Goal: Task Accomplishment & Management: Use online tool/utility

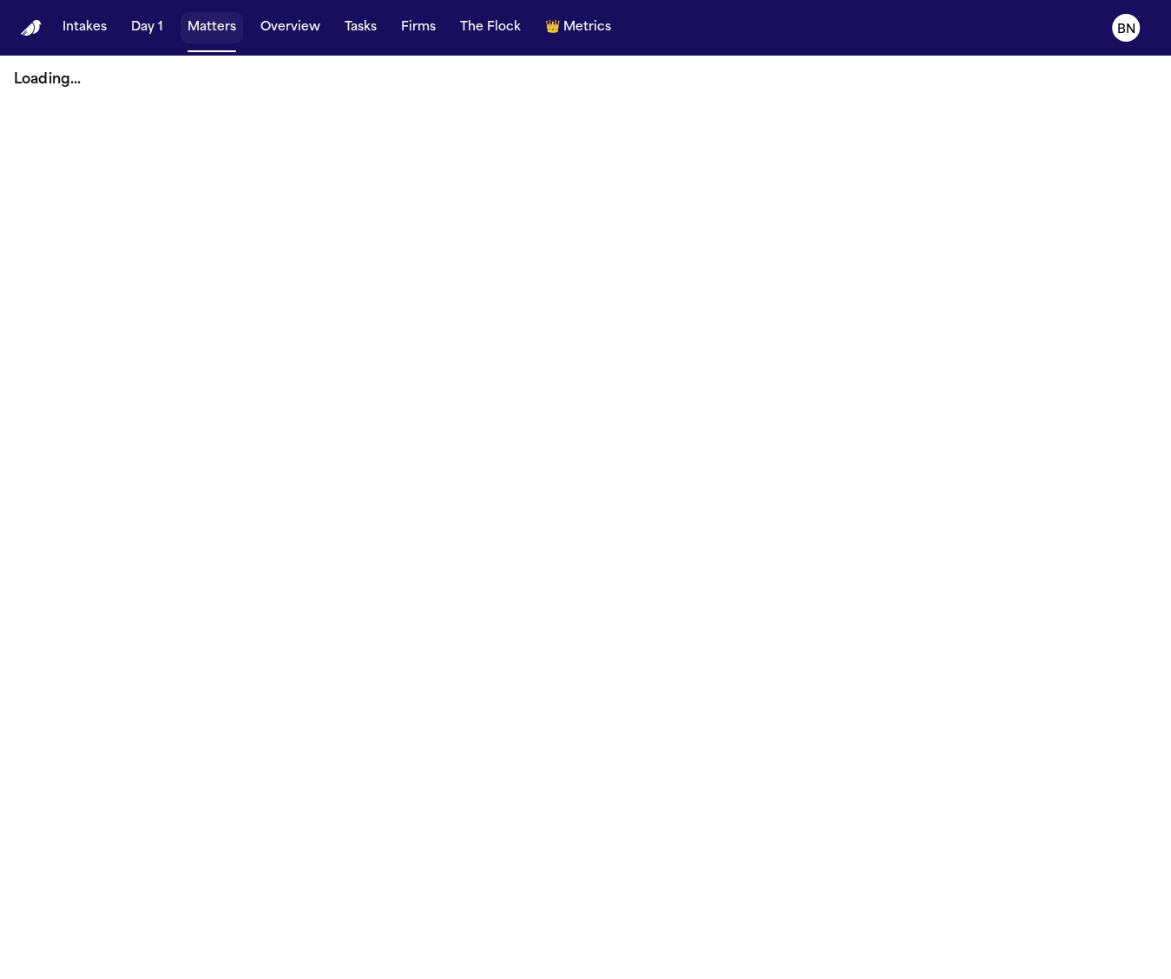
click at [200, 29] on button "Matters" at bounding box center [212, 27] width 63 height 31
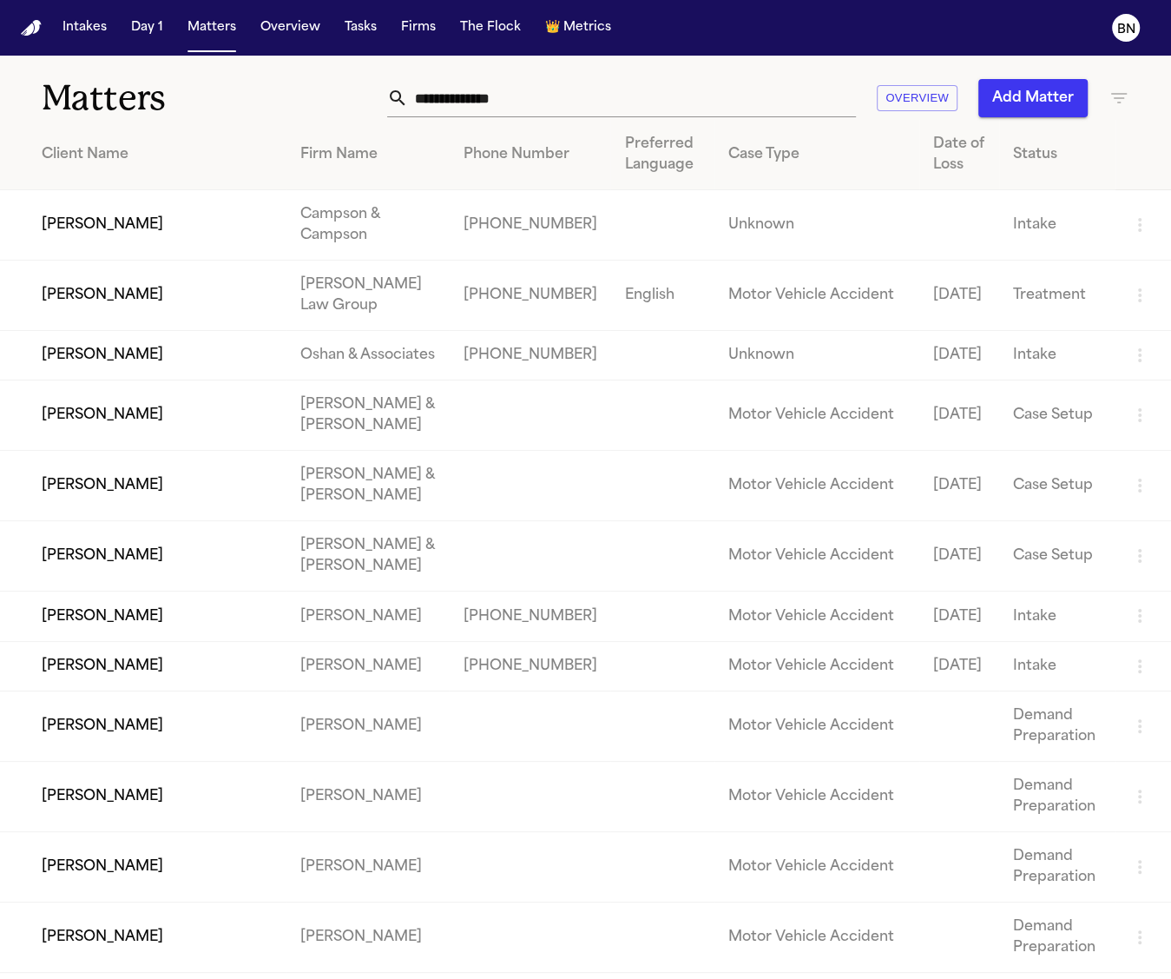
click at [740, 90] on input "text" at bounding box center [632, 98] width 448 height 38
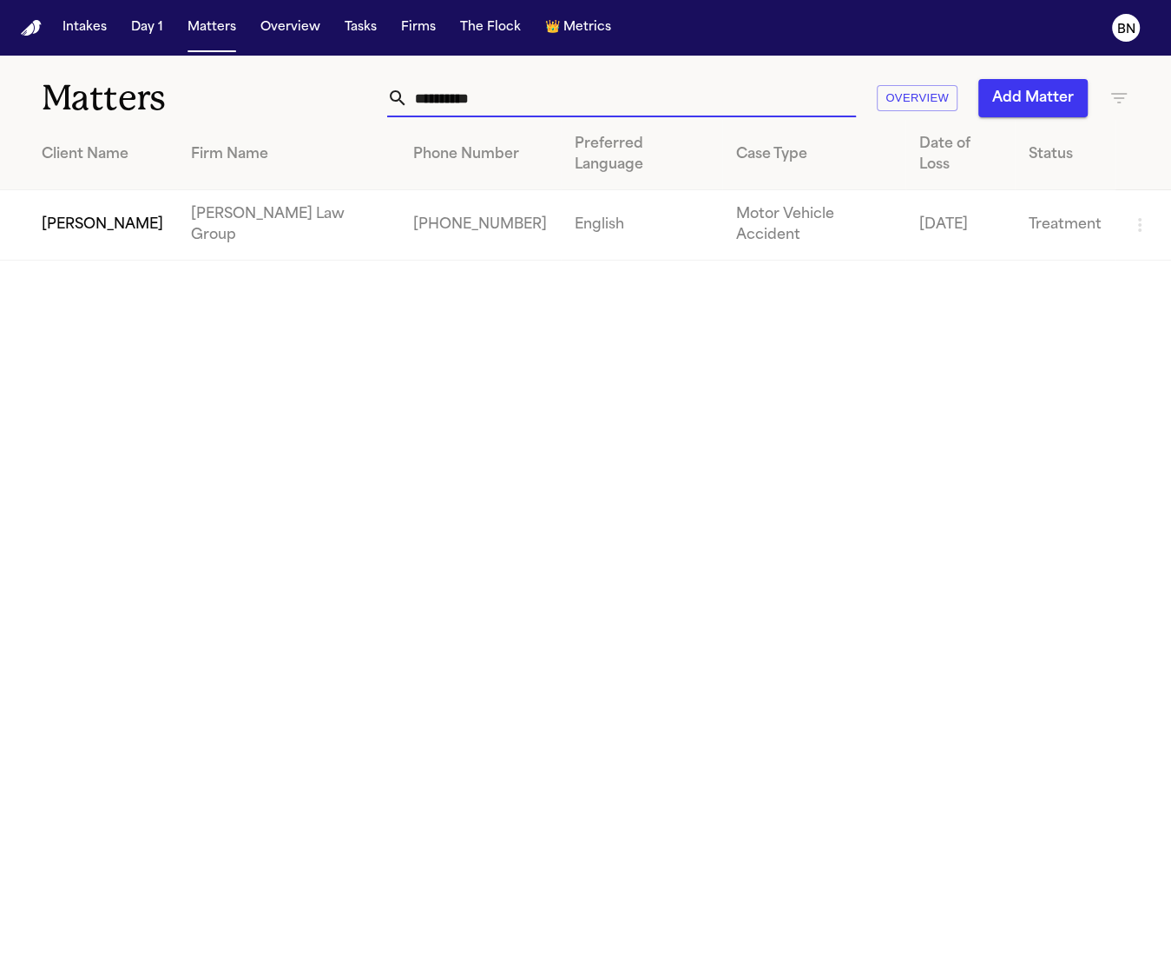
type input "**********"
click at [133, 222] on main "**********" at bounding box center [585, 517] width 1171 height 923
click at [133, 199] on td "[PERSON_NAME]" at bounding box center [88, 225] width 177 height 70
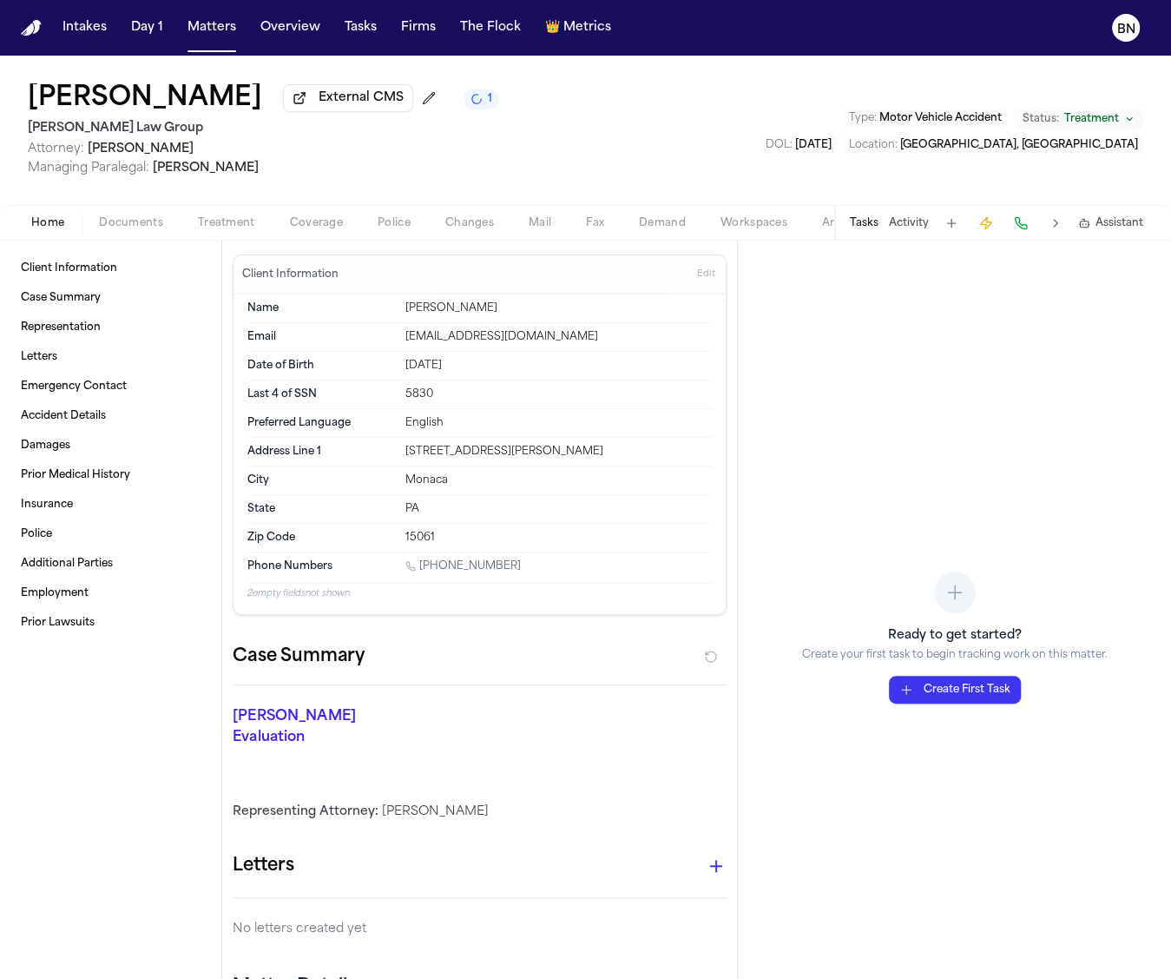
click at [887, 221] on div "Tasks Activity Assistant" at bounding box center [995, 223] width 323 height 34
click at [893, 221] on button "Activity" at bounding box center [909, 223] width 40 height 14
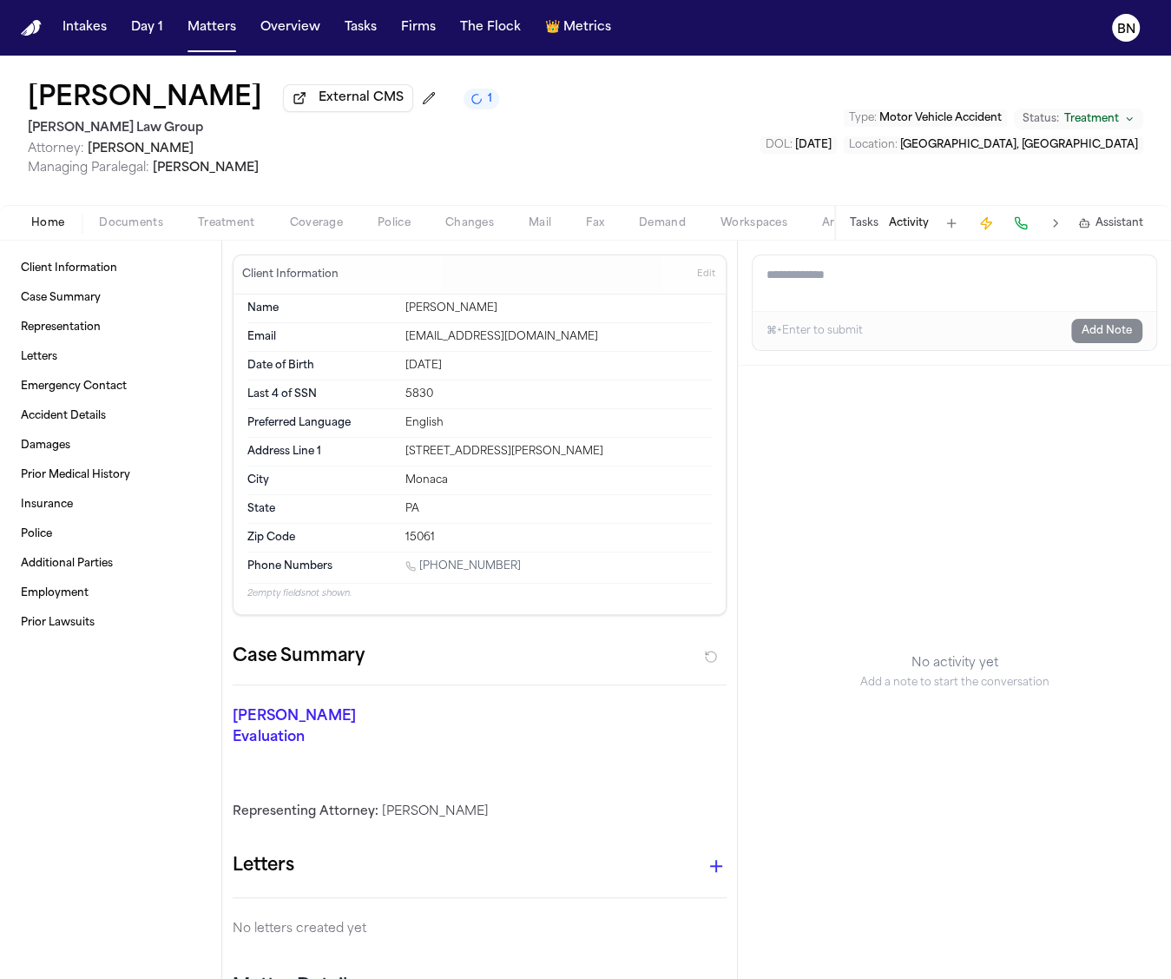
click at [895, 227] on button "Activity" at bounding box center [909, 223] width 40 height 14
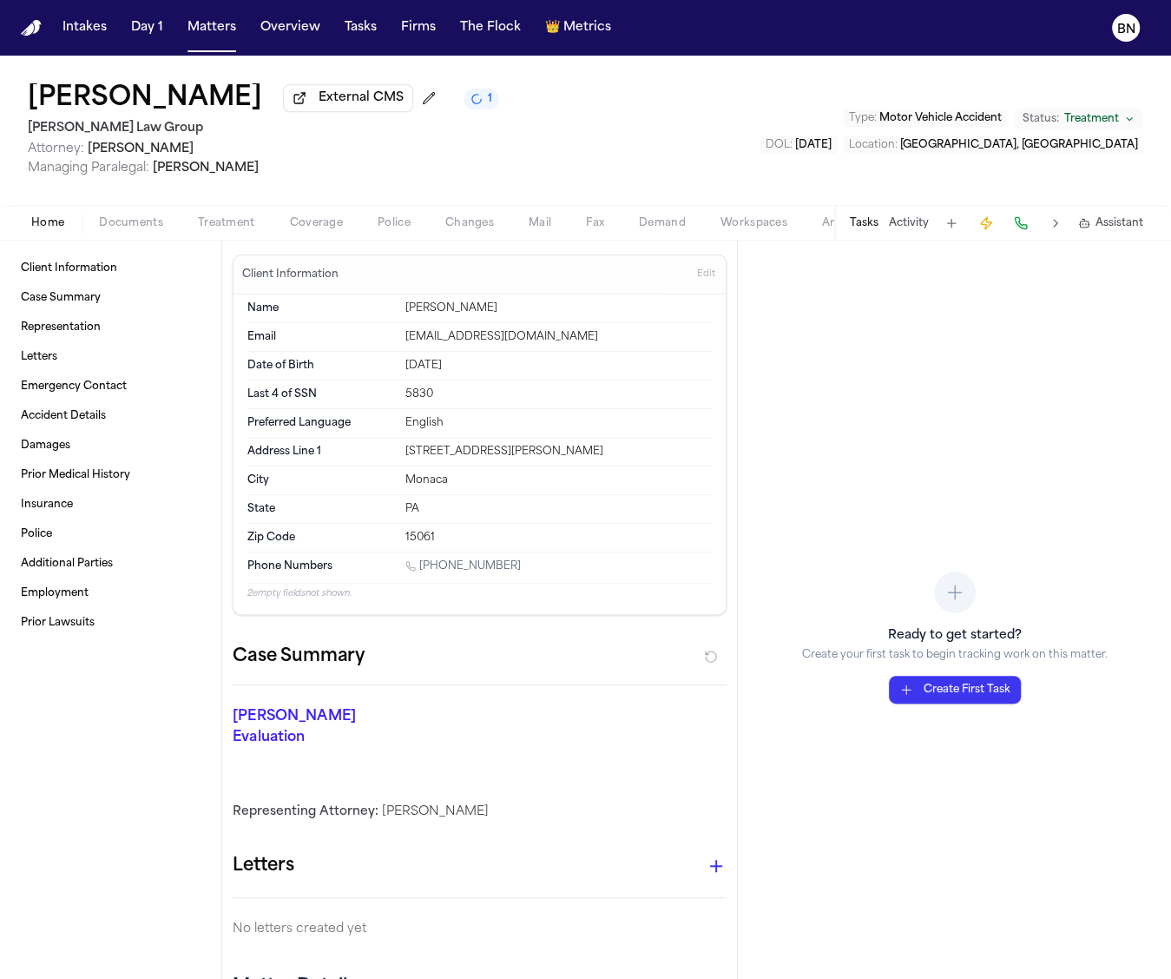
click at [857, 235] on div "Tasks Activity Assistant" at bounding box center [995, 223] width 323 height 34
click at [862, 229] on button "Tasks" at bounding box center [864, 223] width 29 height 14
click at [906, 226] on button "Activity" at bounding box center [909, 223] width 40 height 14
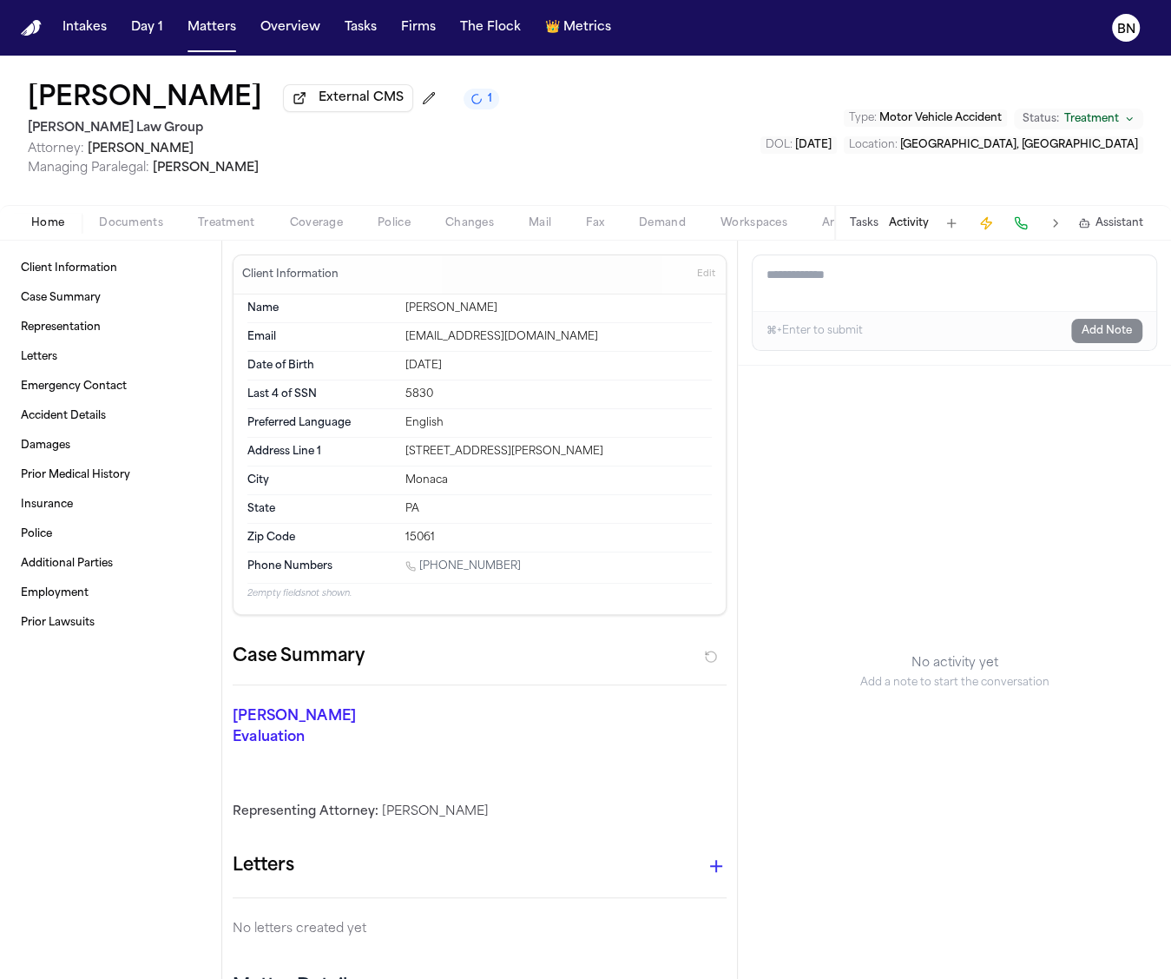
click at [873, 227] on button "Tasks" at bounding box center [864, 223] width 29 height 14
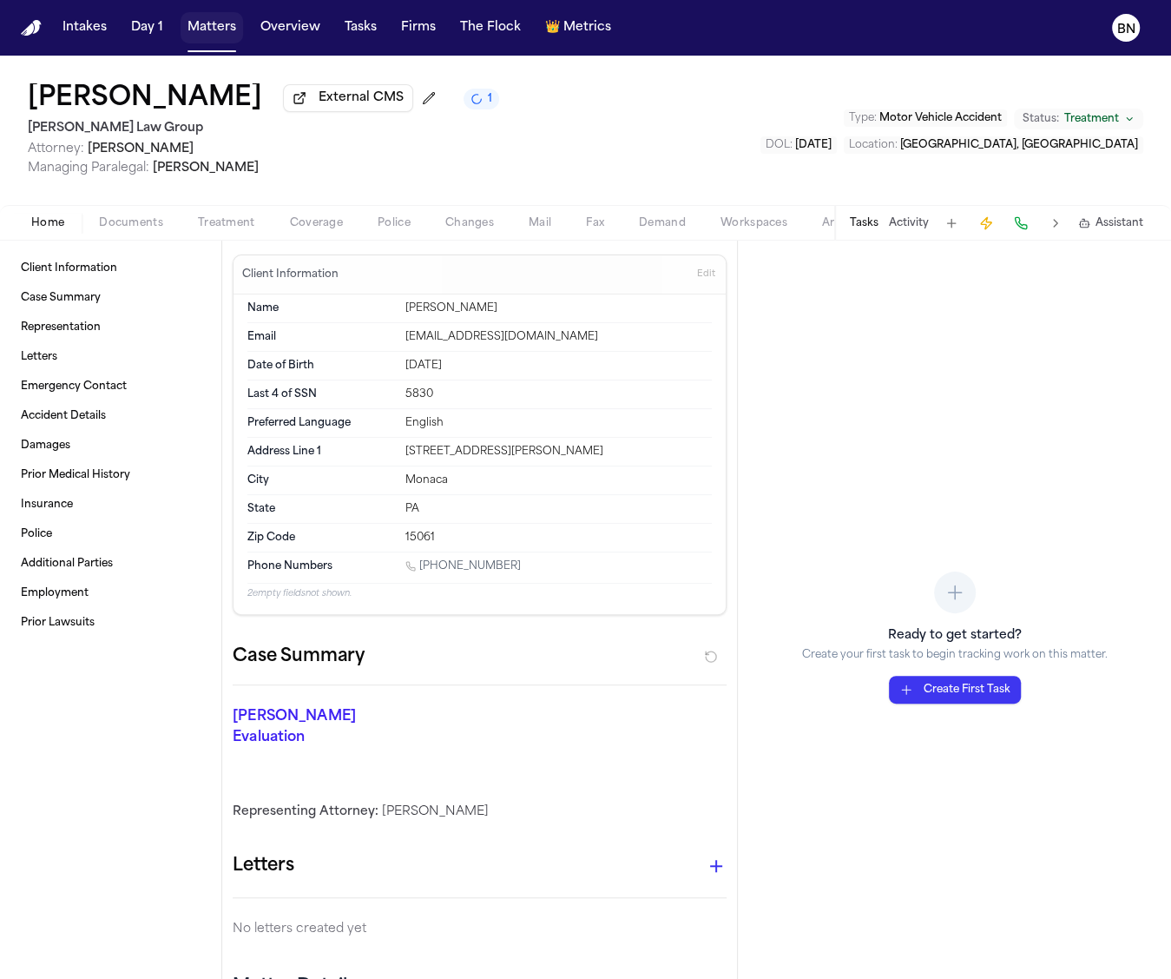
click at [214, 28] on button "Matters" at bounding box center [212, 27] width 63 height 31
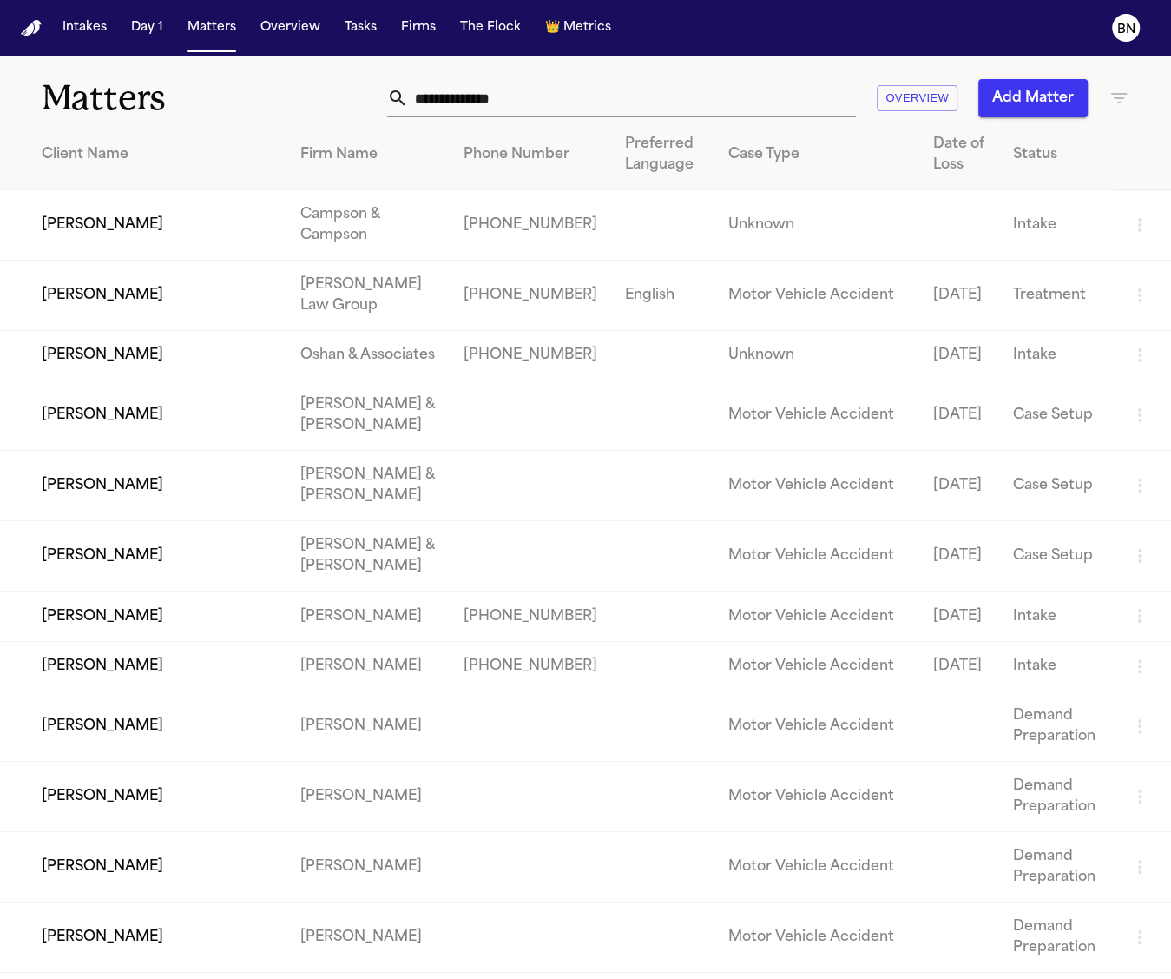
click at [273, 364] on td "[PERSON_NAME]" at bounding box center [143, 355] width 287 height 49
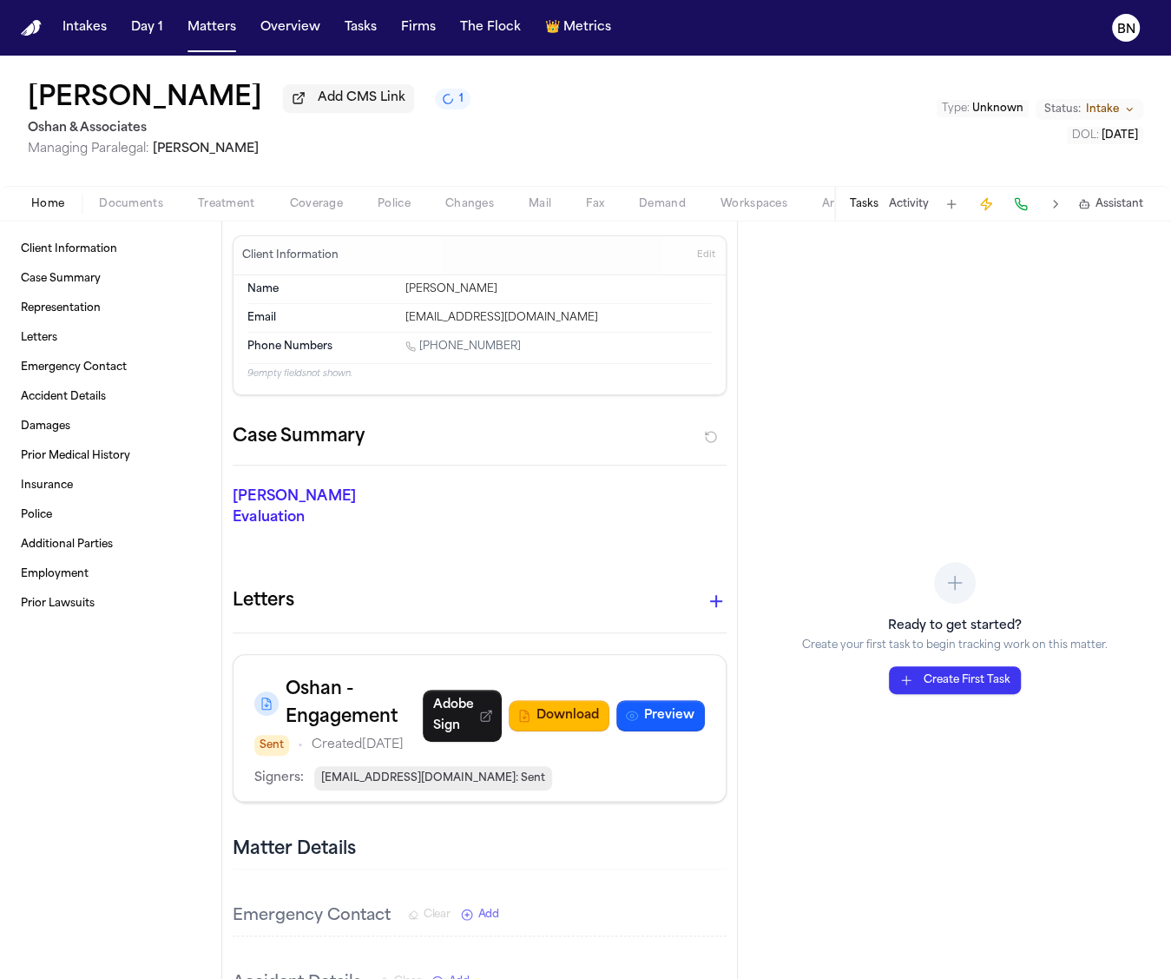
click at [909, 206] on button "Activity" at bounding box center [909, 204] width 40 height 14
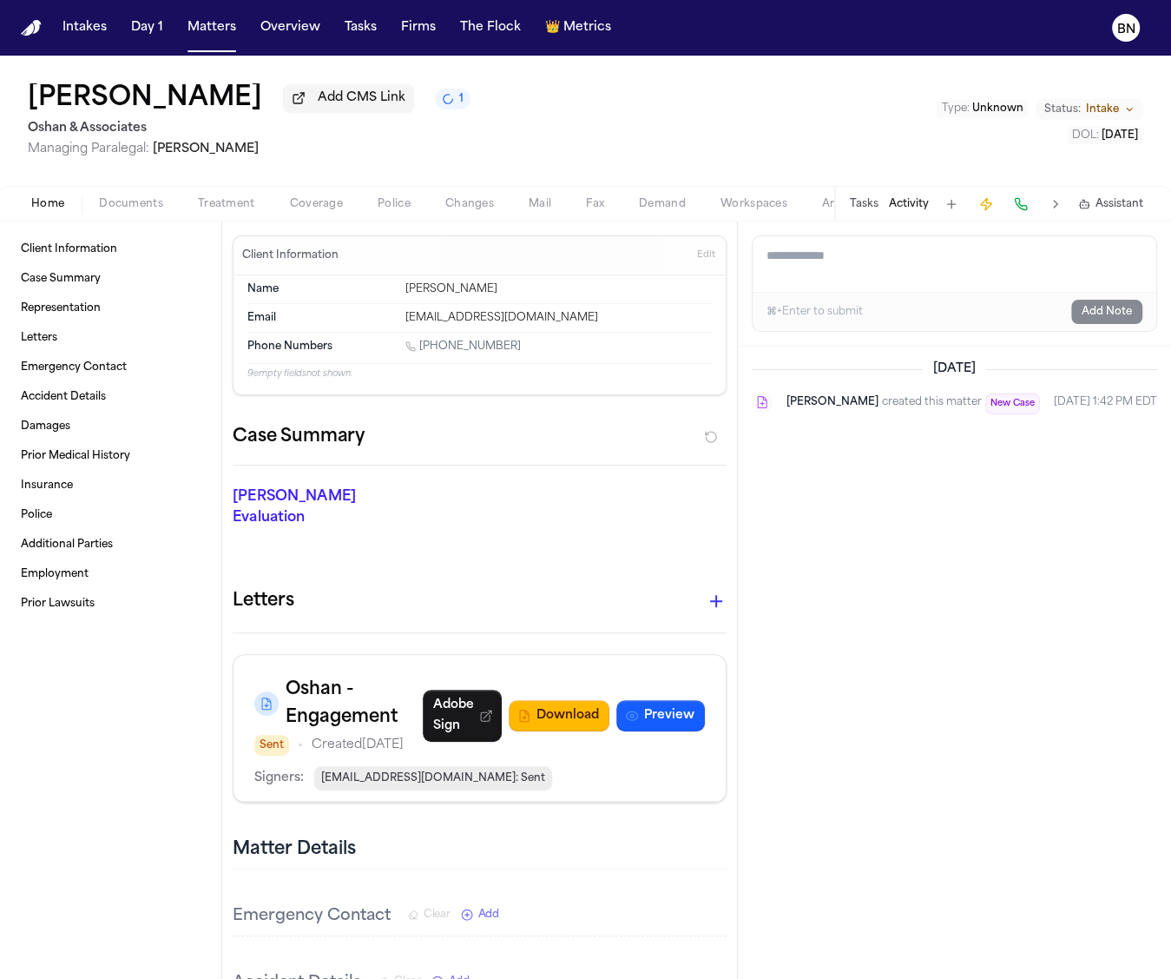
click at [872, 204] on button "Tasks" at bounding box center [864, 204] width 29 height 14
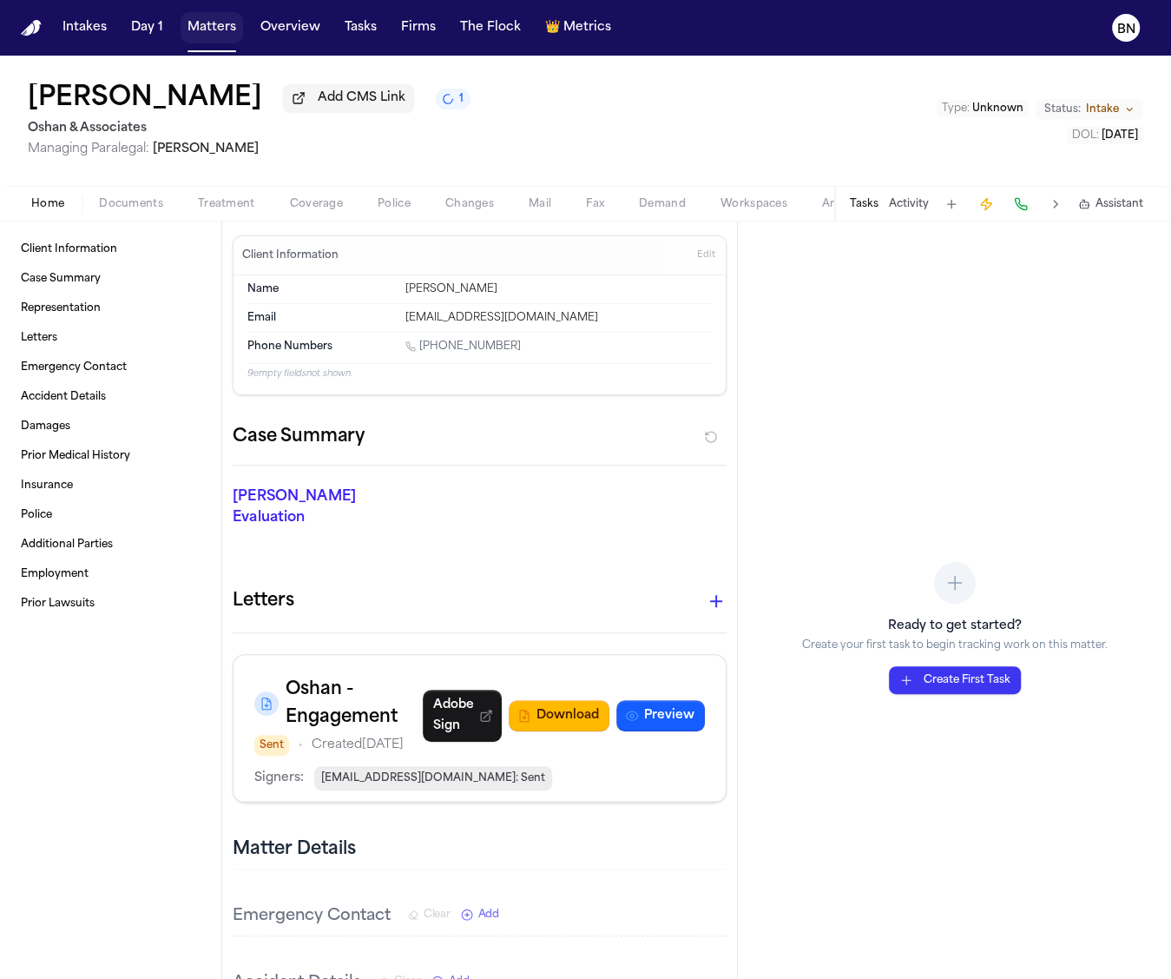
click at [233, 36] on button "Matters" at bounding box center [212, 27] width 63 height 31
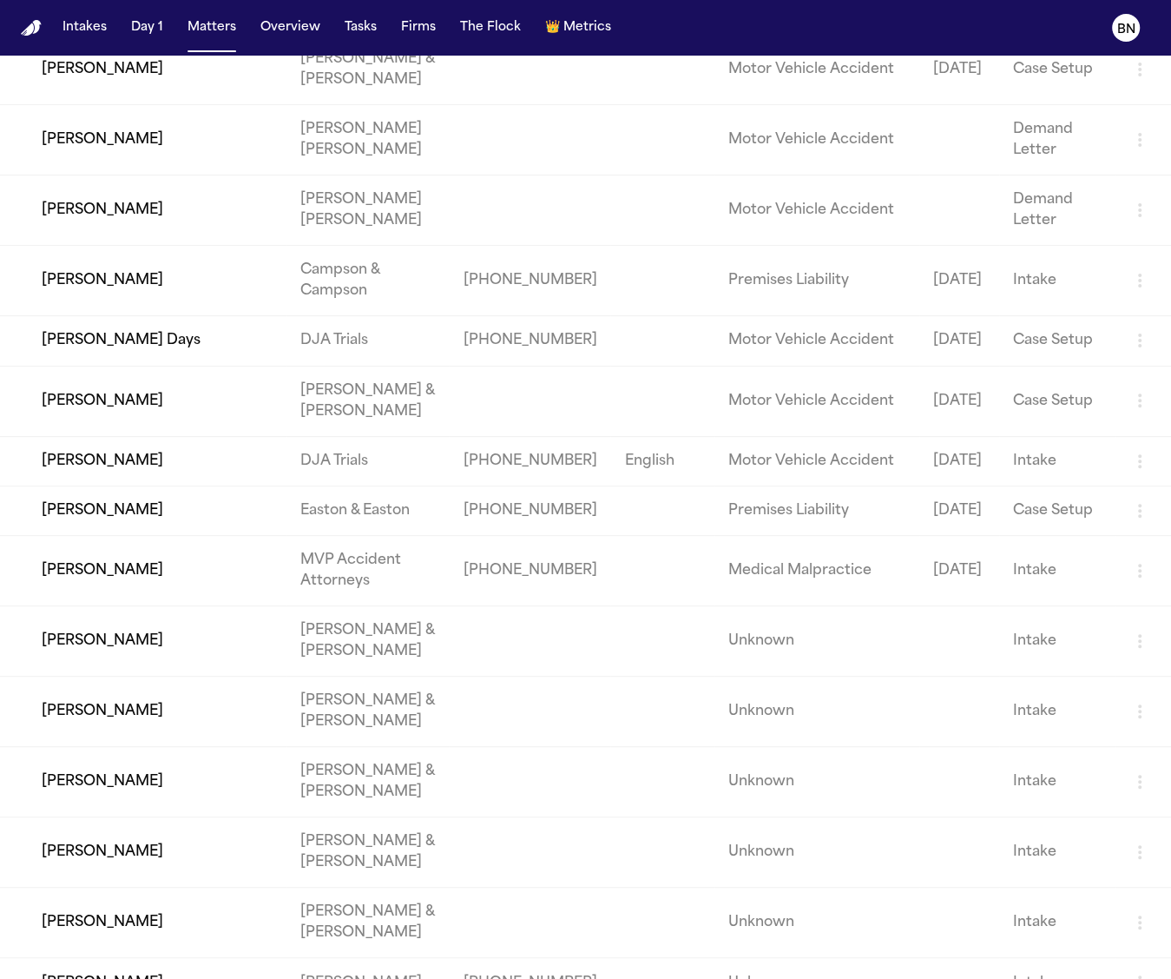
scroll to position [6435, 0]
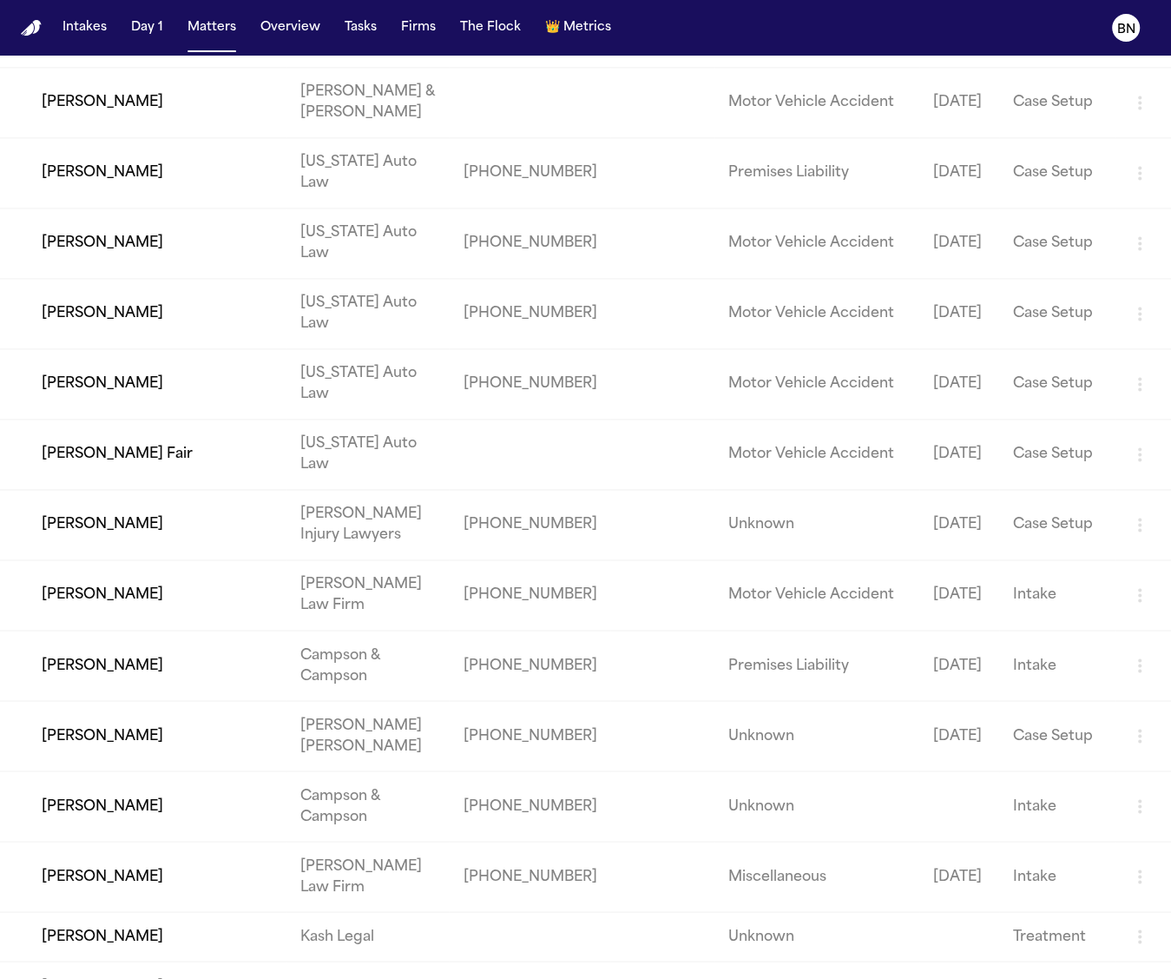
click at [364, 348] on td "[US_STATE] Auto Law" at bounding box center [368, 313] width 163 height 70
click at [287, 348] on td "[PERSON_NAME]" at bounding box center [143, 313] width 287 height 70
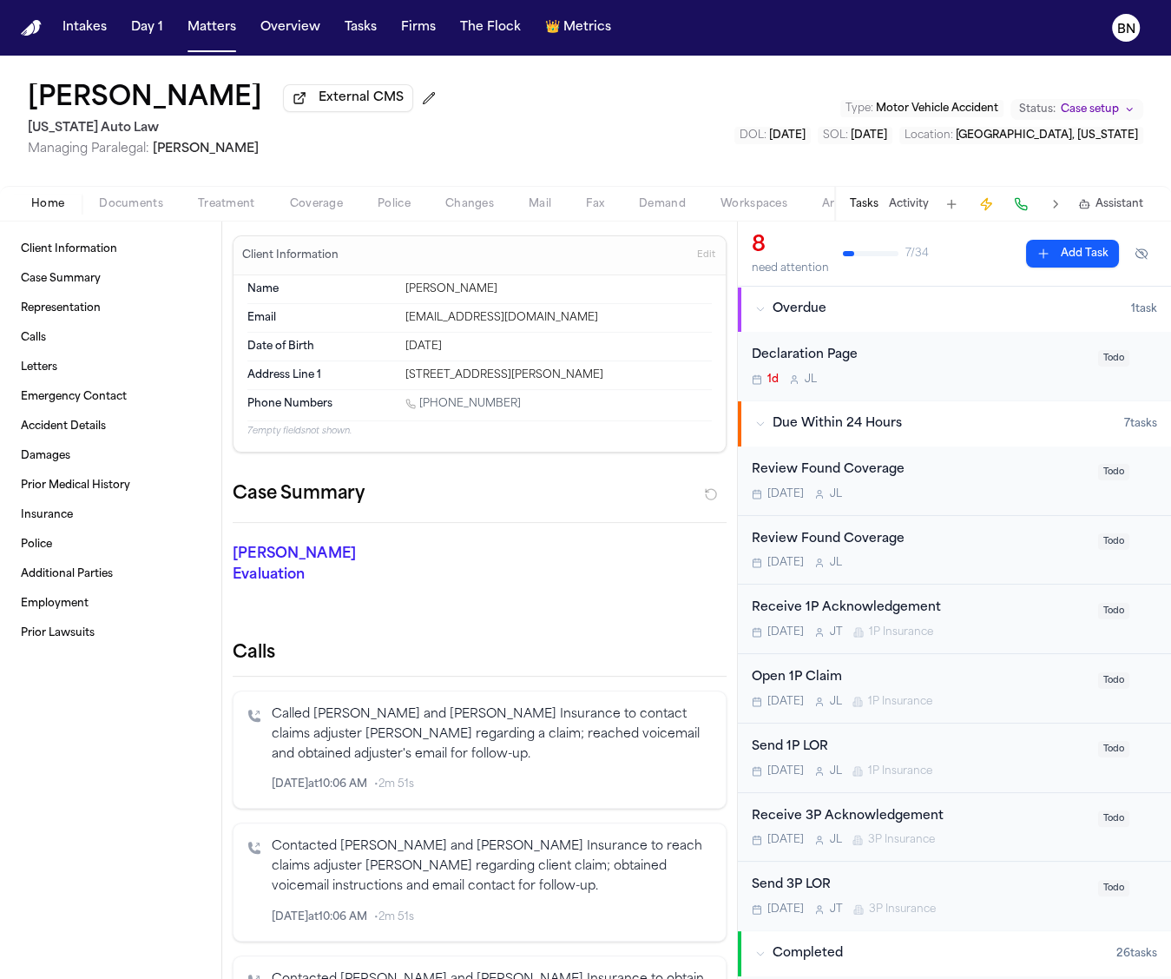
click at [872, 208] on button "Tasks" at bounding box center [864, 204] width 29 height 14
click at [904, 208] on button "Activity" at bounding box center [909, 204] width 40 height 14
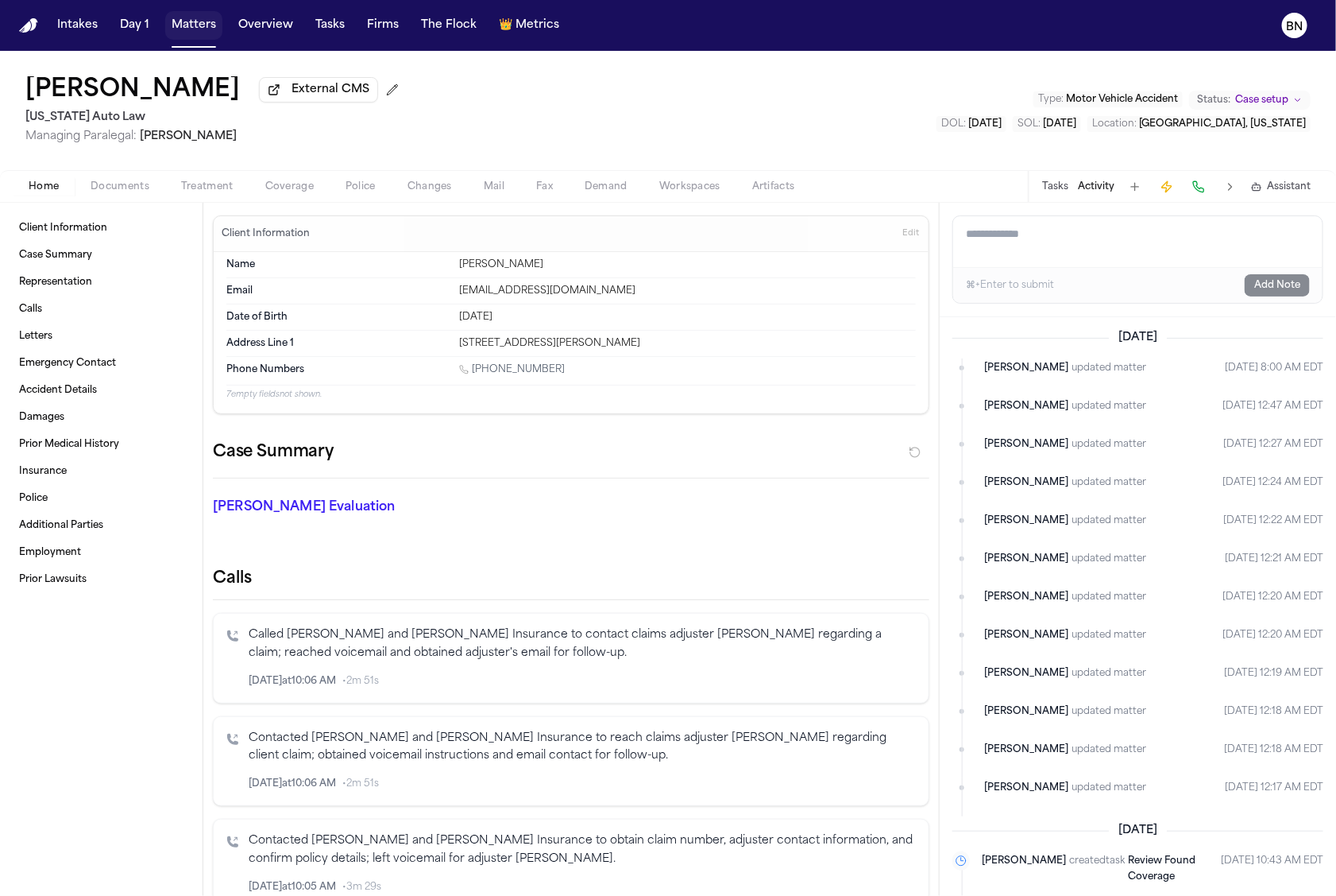
click at [202, 26] on button "Matters" at bounding box center [194, 25] width 58 height 28
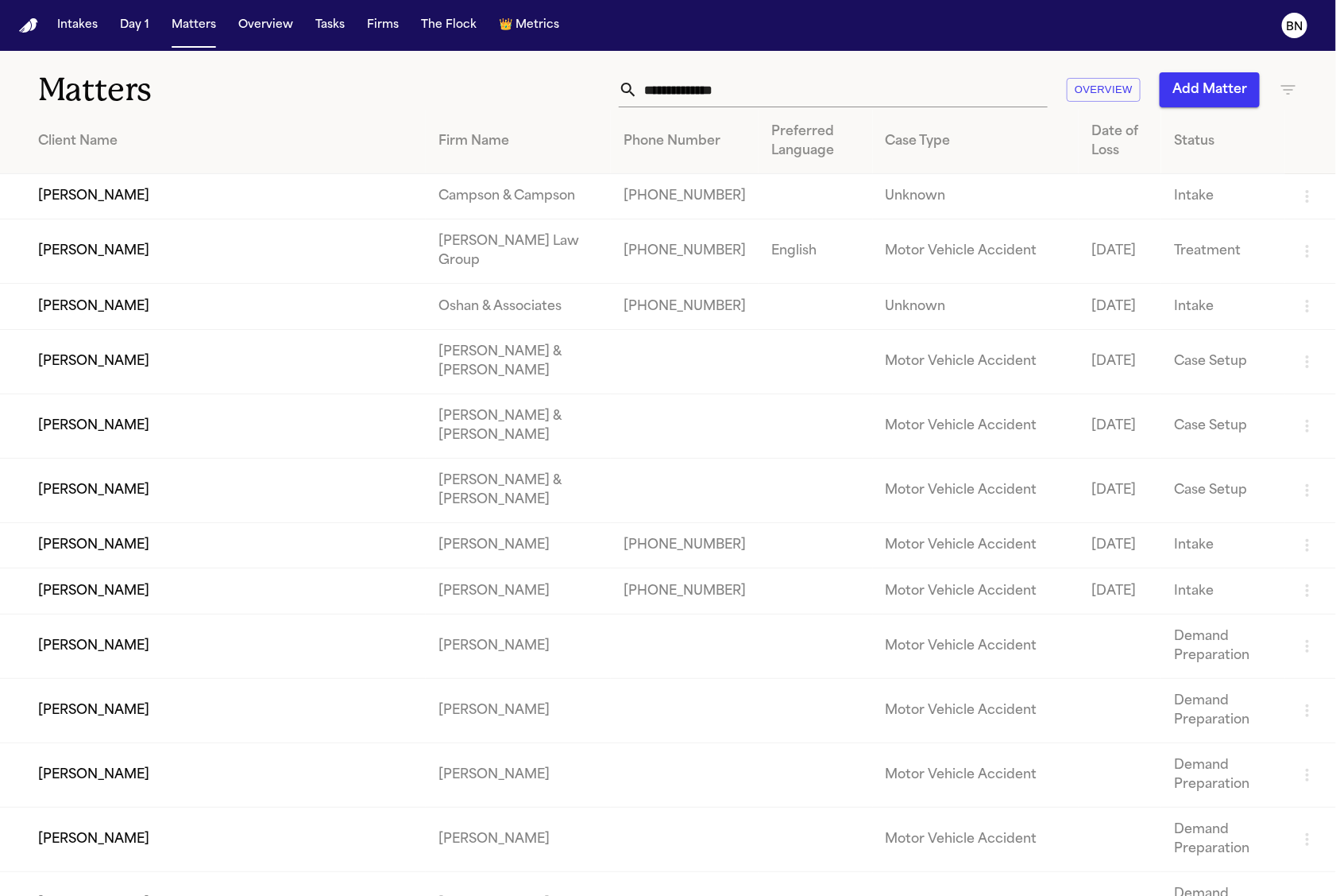
click at [735, 93] on input "text" at bounding box center [843, 90] width 410 height 35
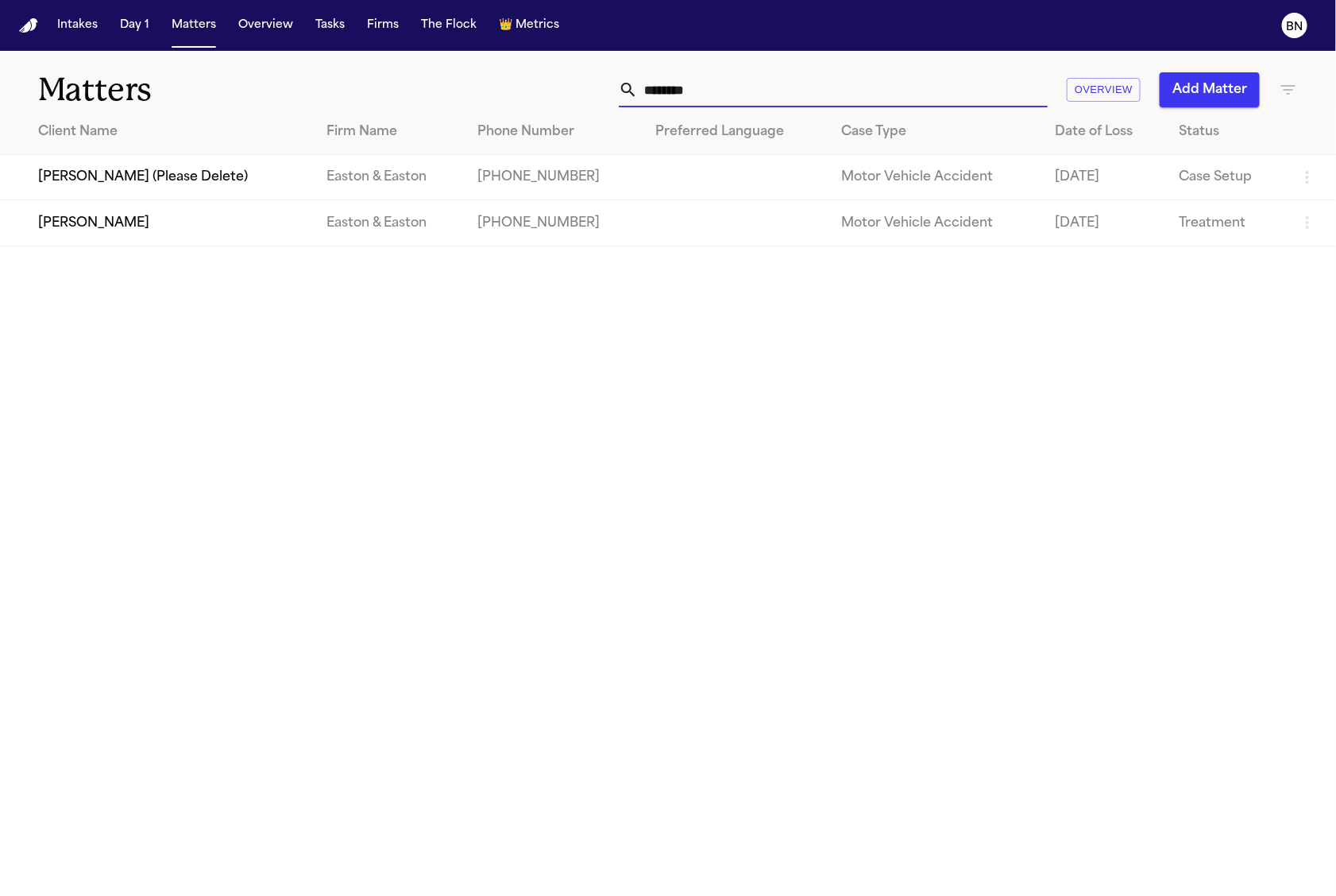
type input "********"
click at [214, 221] on td "[PERSON_NAME]" at bounding box center [156, 222] width 314 height 45
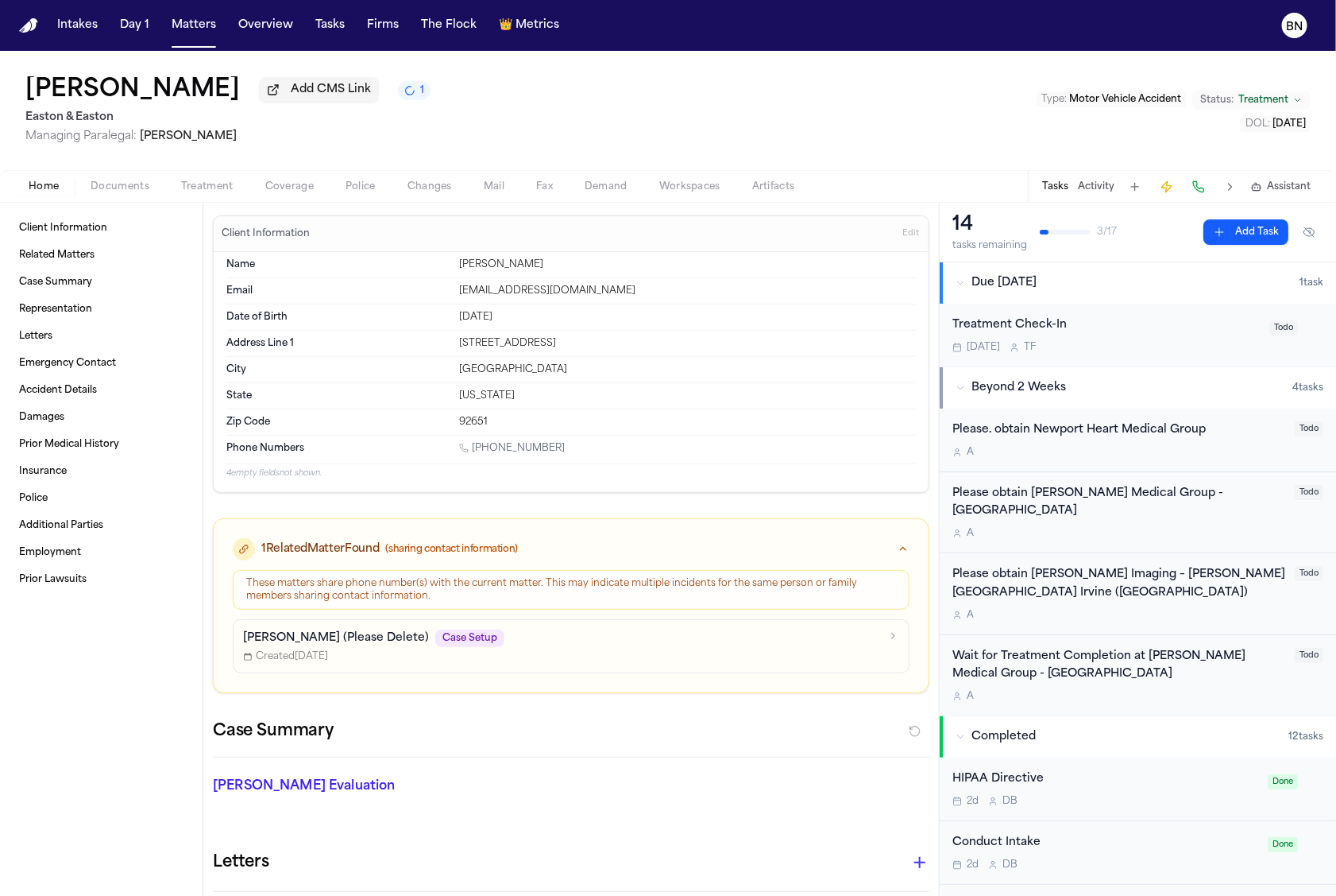
click at [261, 636] on p "[PERSON_NAME] (Please Delete)" at bounding box center [336, 638] width 186 height 16
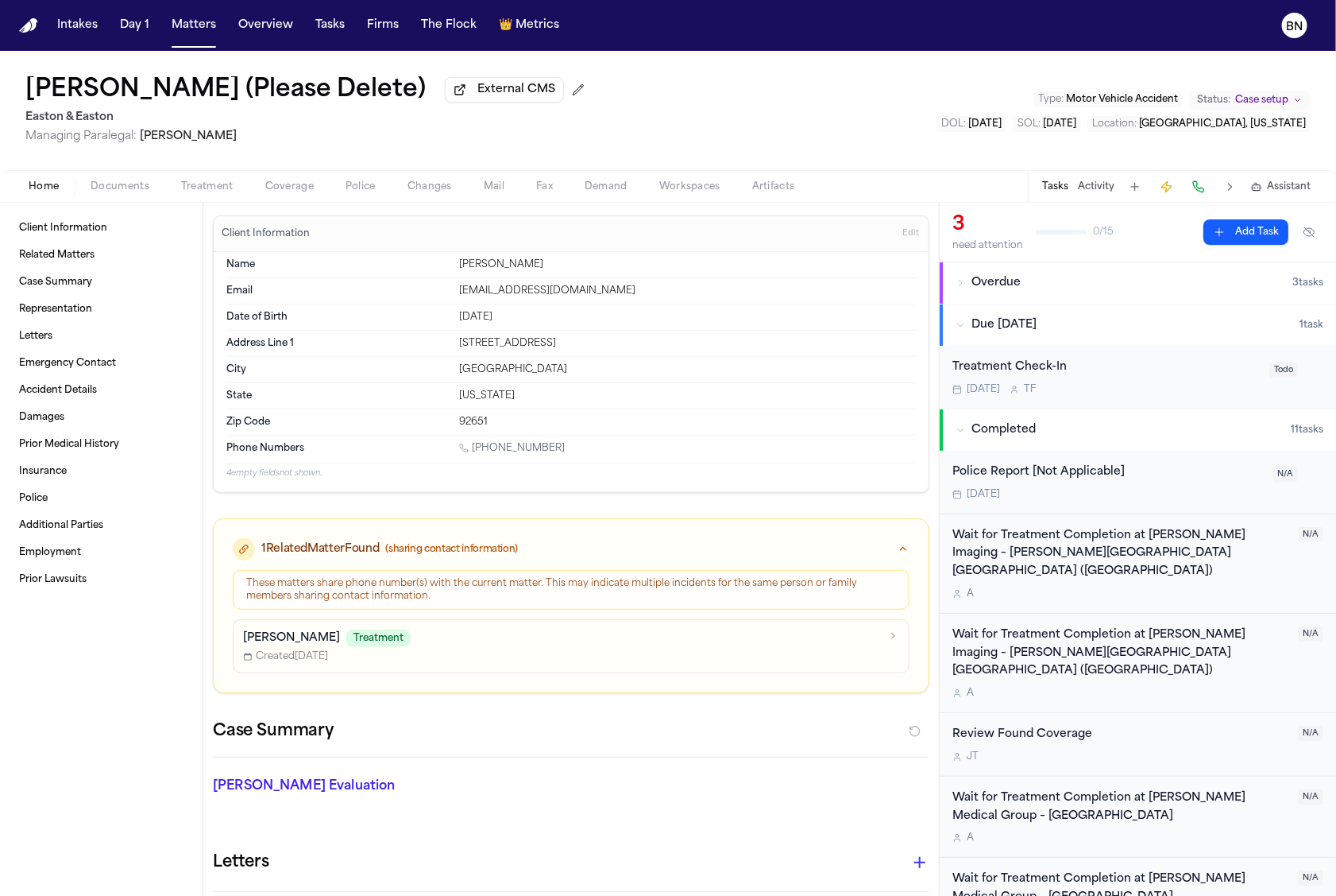
click at [308, 196] on button "Coverage" at bounding box center [290, 187] width 81 height 19
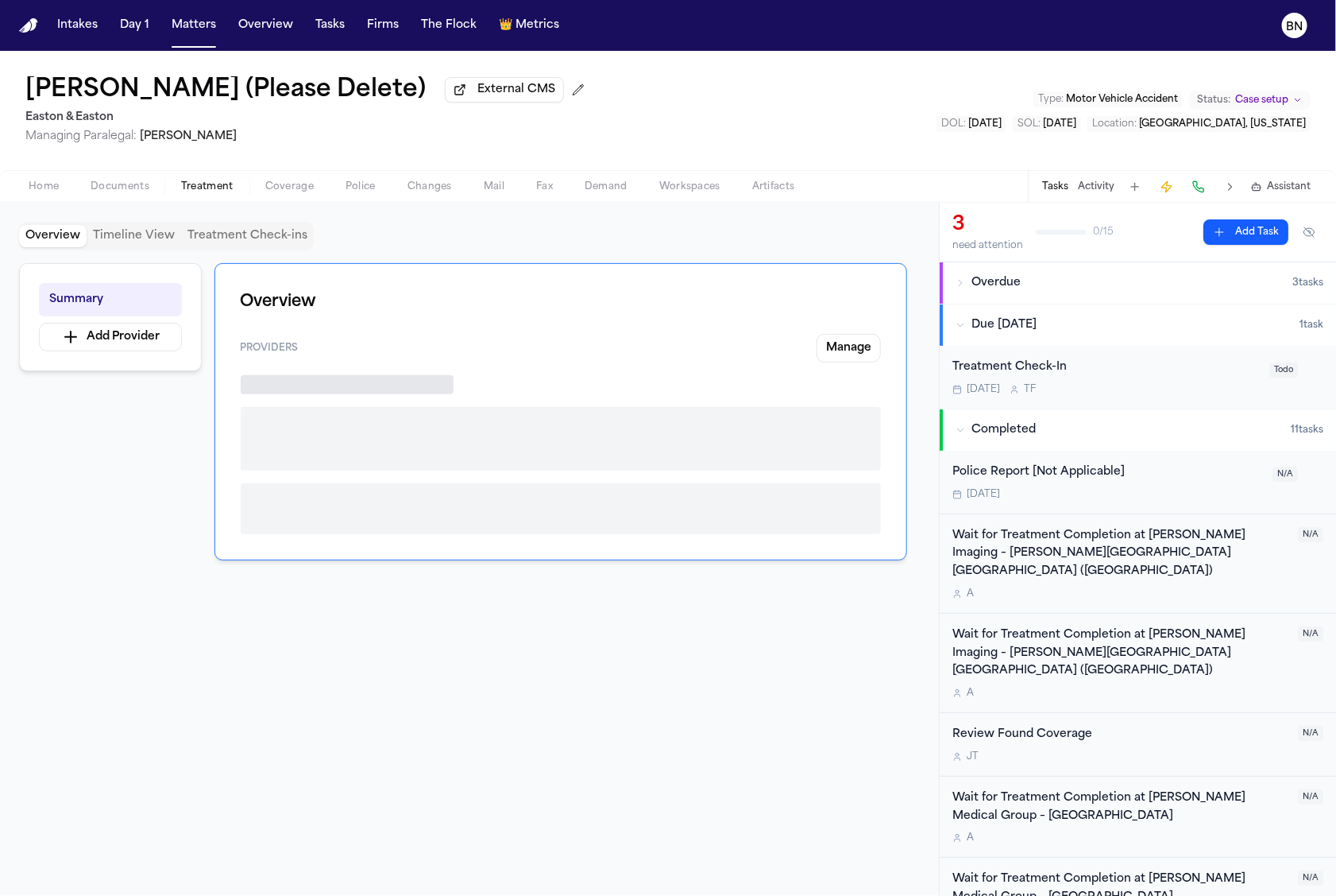
click at [208, 183] on span "Treatment" at bounding box center [207, 187] width 52 height 13
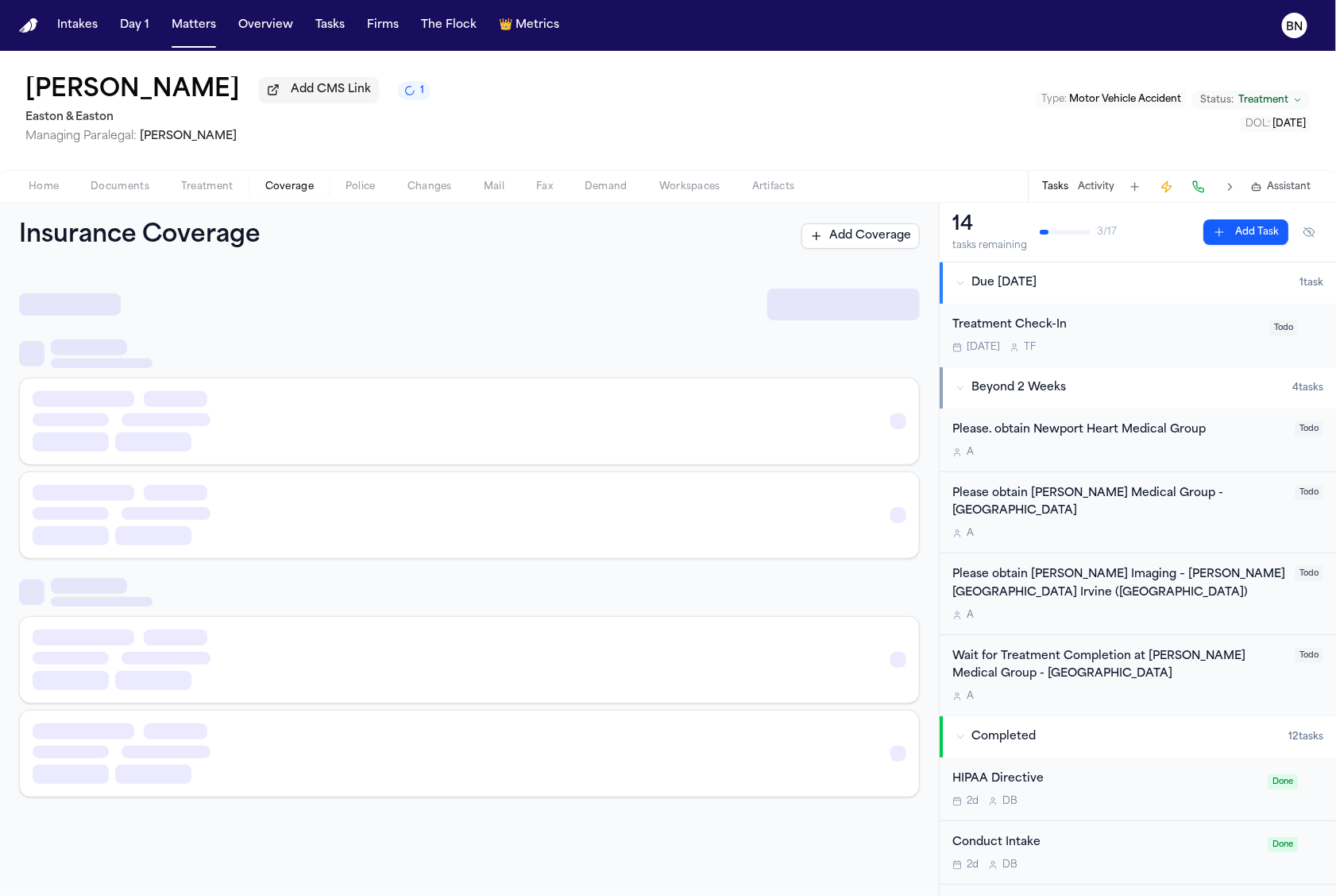
click at [298, 196] on button "Coverage" at bounding box center [290, 187] width 81 height 19
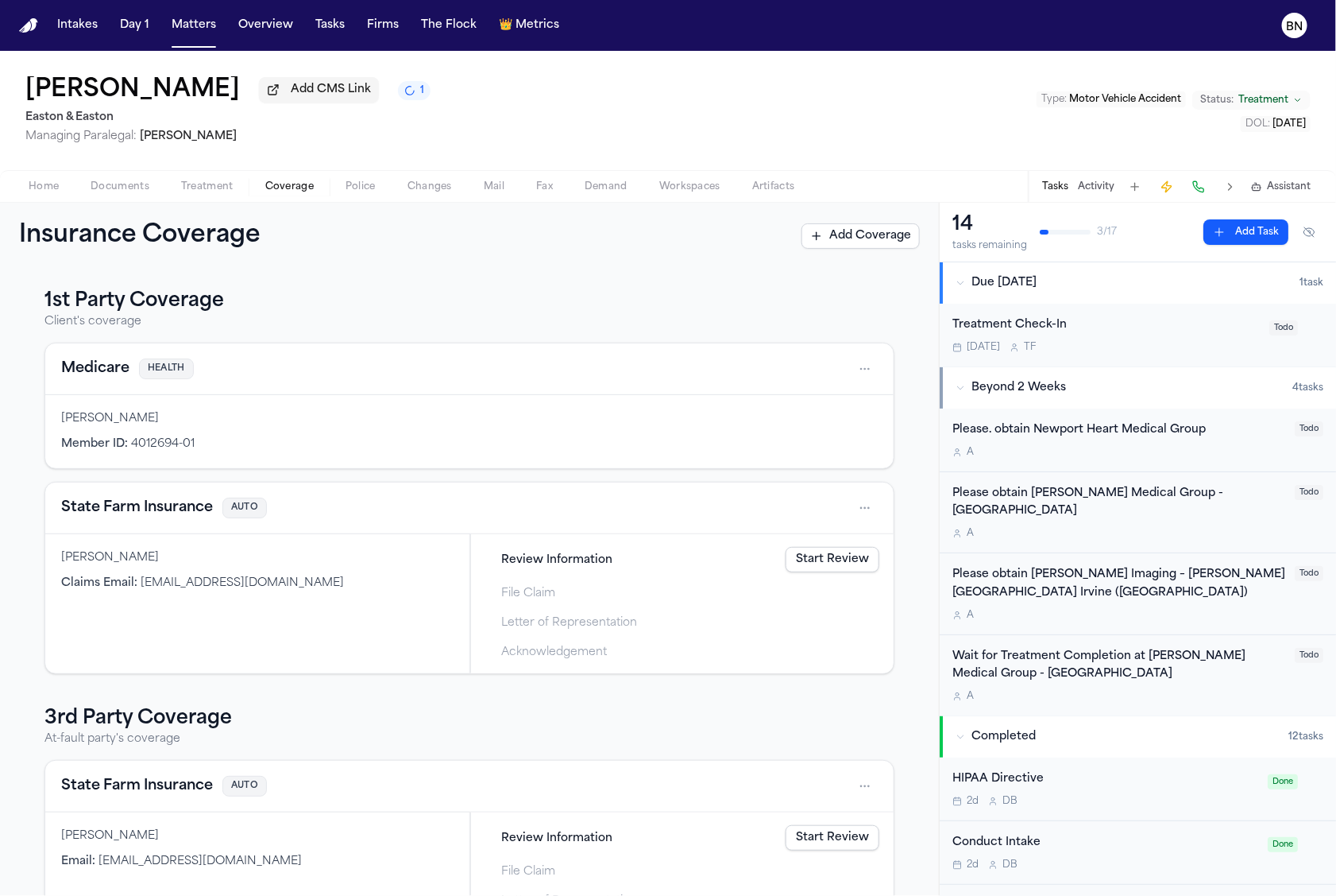
click at [201, 196] on button "Treatment" at bounding box center [208, 187] width 84 height 19
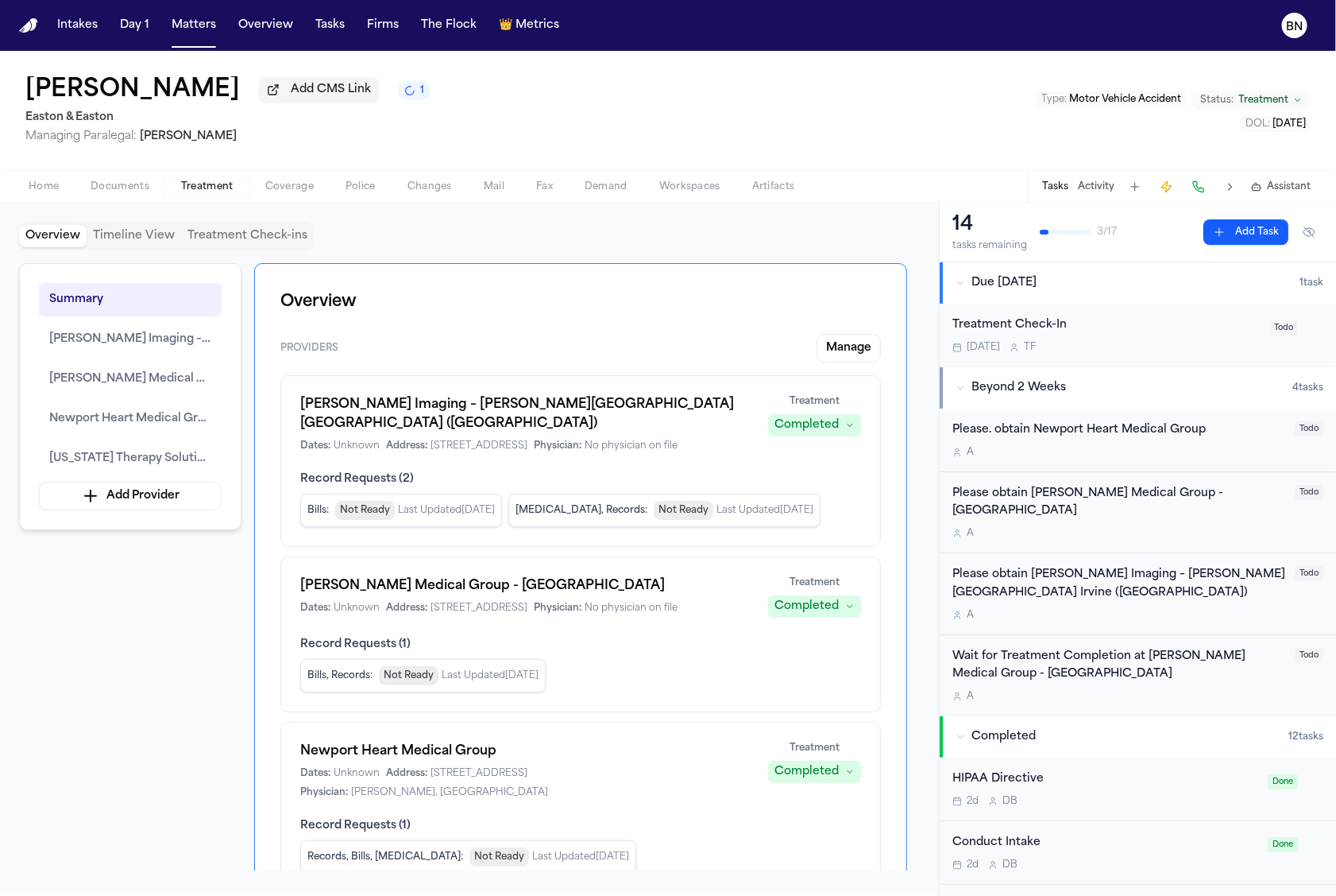
scroll to position [17, 0]
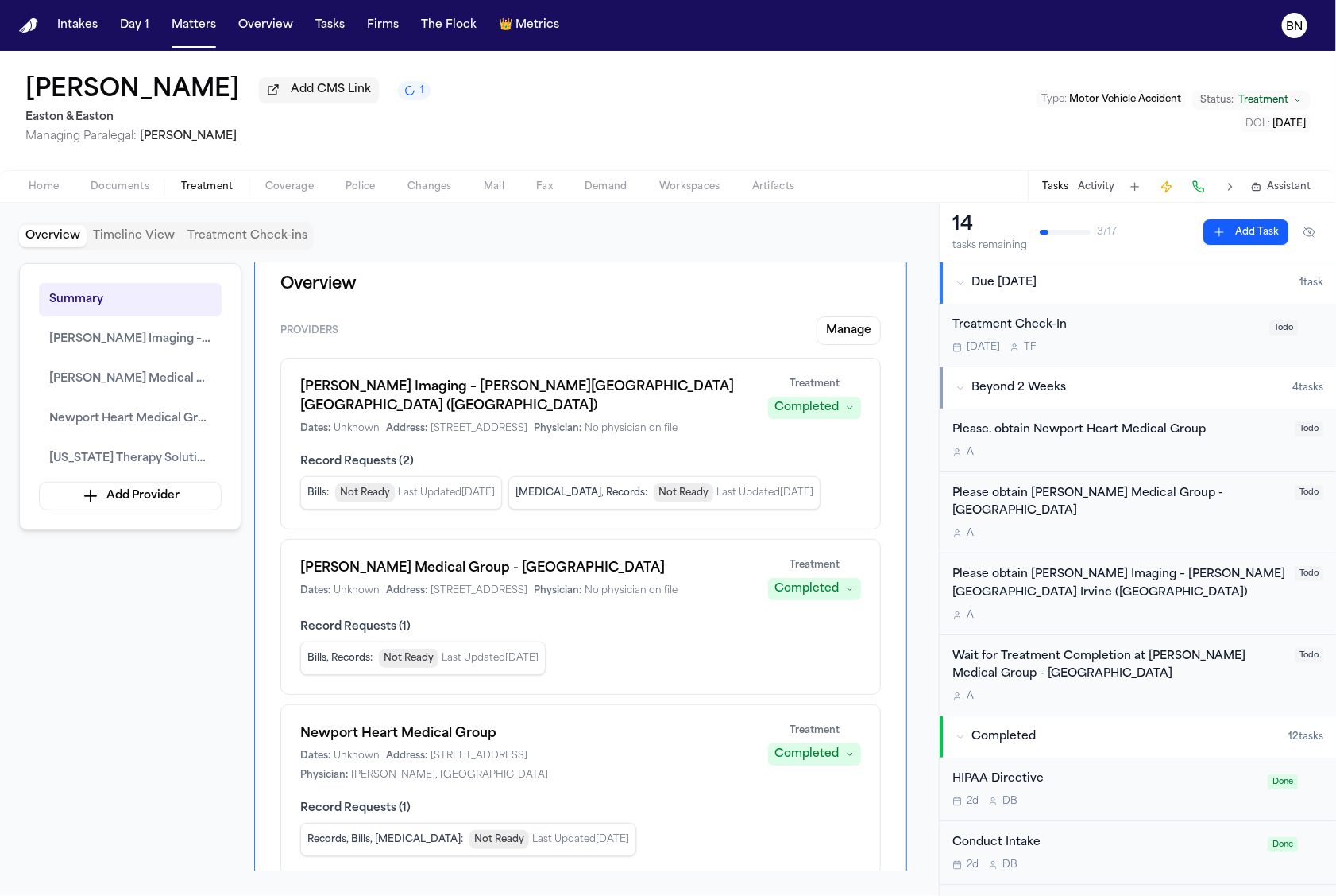
click at [377, 506] on div "Bills : Not Ready Last Updated [DATE]" at bounding box center [401, 492] width 202 height 33
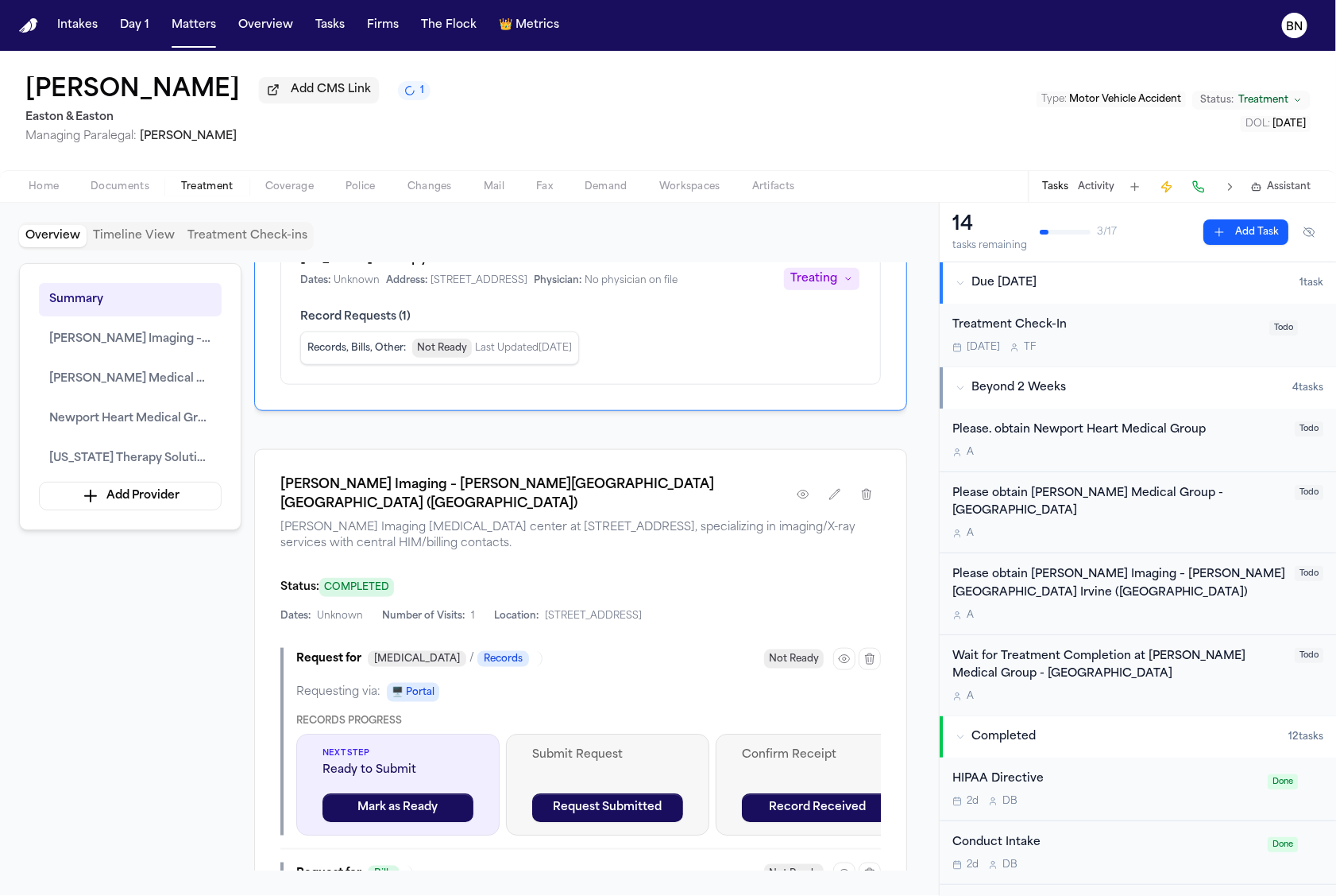
scroll to position [926, 0]
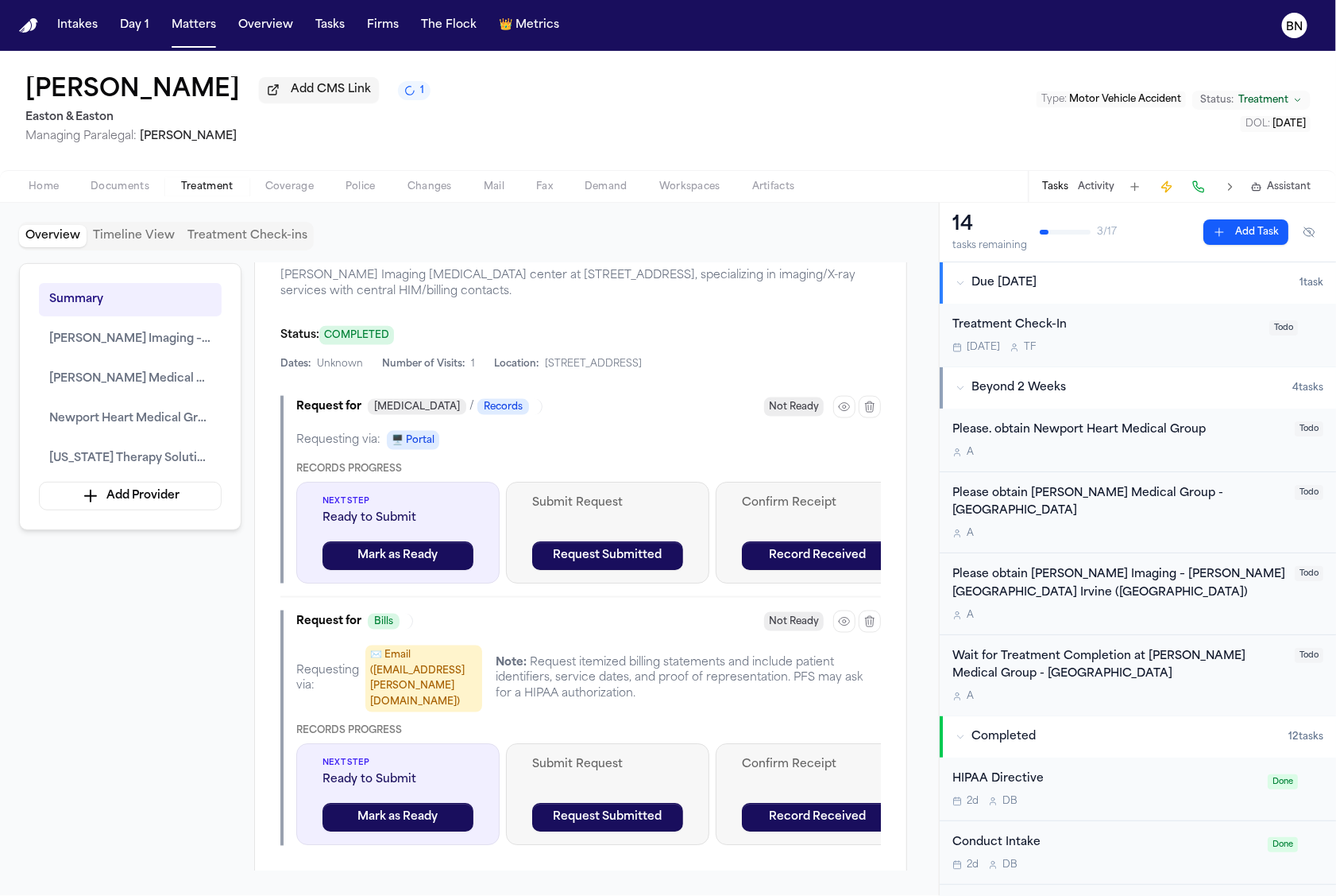
click at [1071, 509] on div "Please obtain [PERSON_NAME] Medical Group - [GEOGRAPHIC_DATA] A" at bounding box center [1119, 513] width 333 height 56
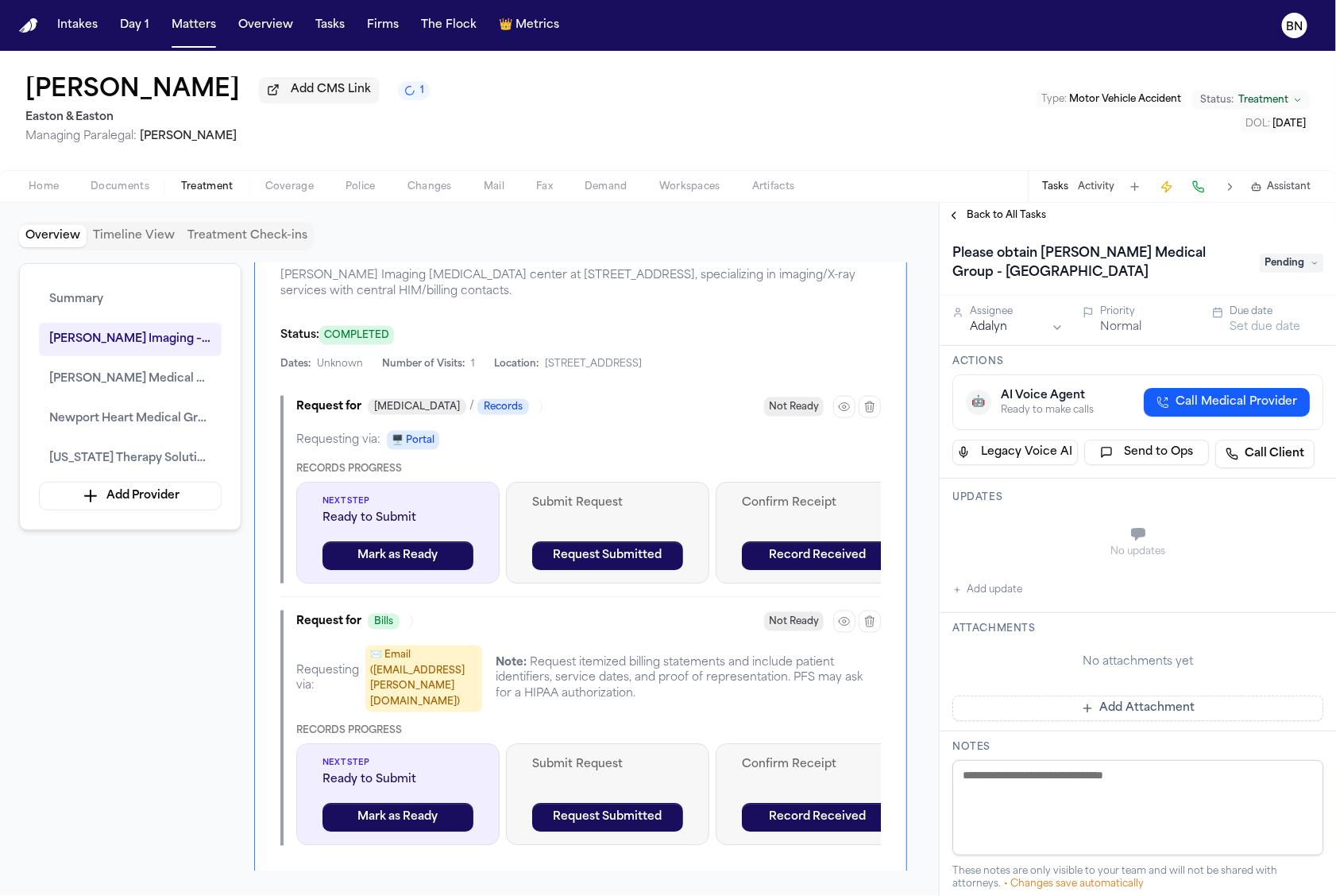
click at [980, 209] on div "Back to All Tasks" at bounding box center [1137, 215] width 396 height 26
click at [978, 221] on span "Back to All Tasks" at bounding box center [1007, 215] width 80 height 13
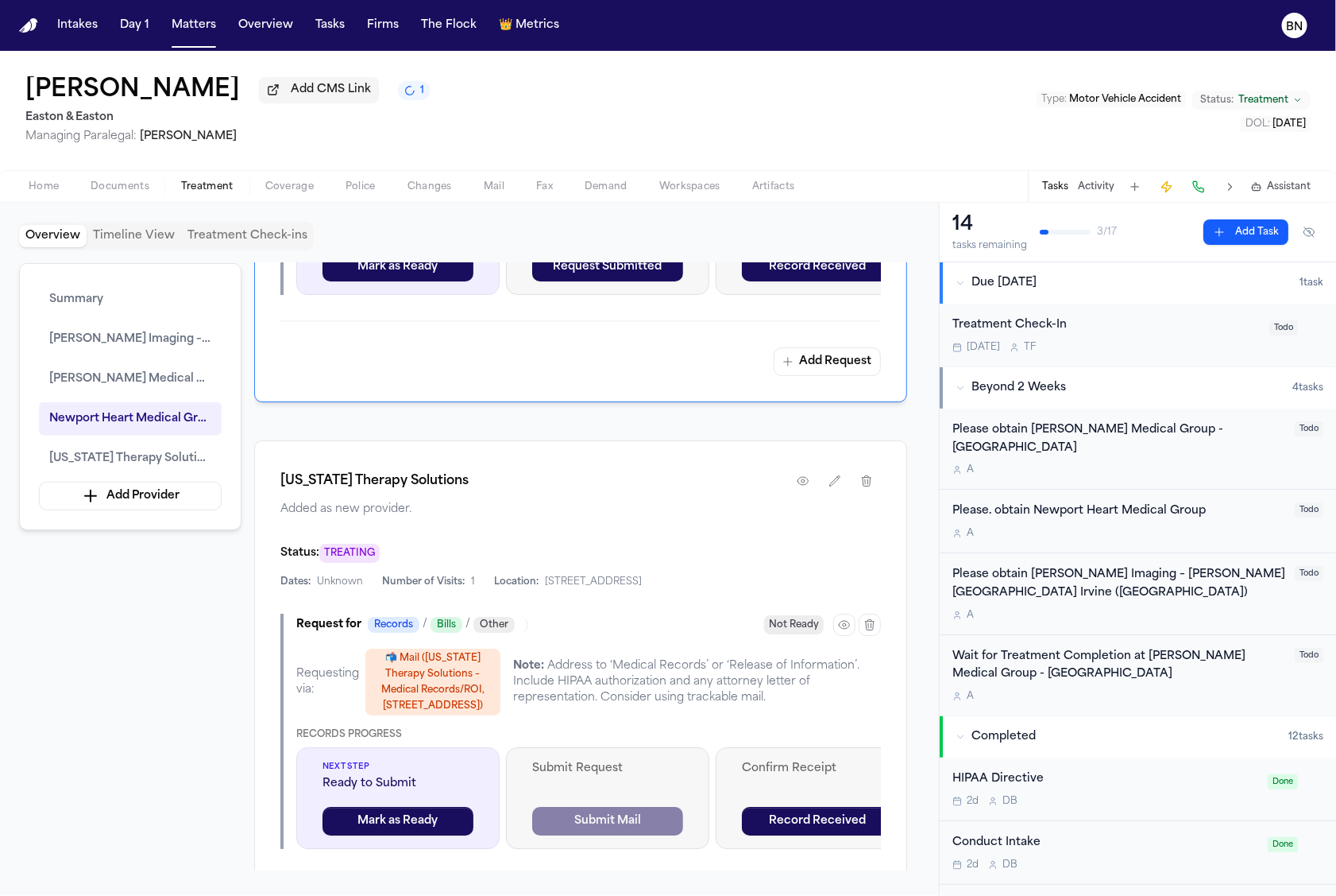
scroll to position [2605, 0]
